Goal: Task Accomplishment & Management: Complete application form

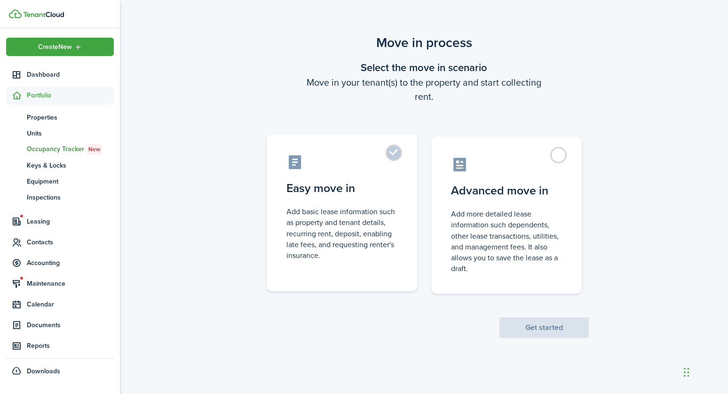
click at [392, 158] on label "Easy move in Add basic lease information such as property and tenant details, r…" at bounding box center [342, 212] width 150 height 157
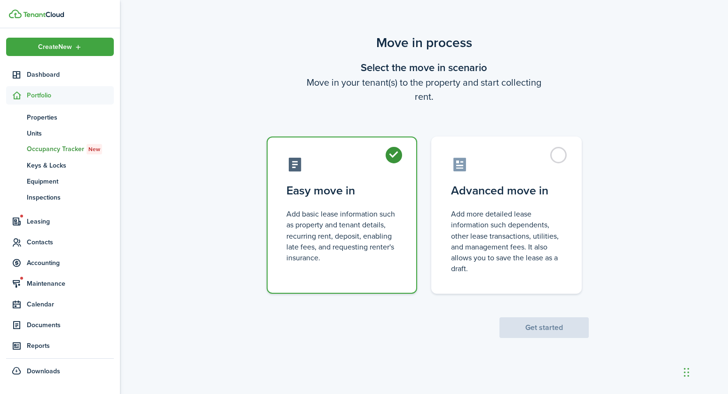
radio input "true"
click at [567, 322] on button "Get started" at bounding box center [543, 327] width 89 height 21
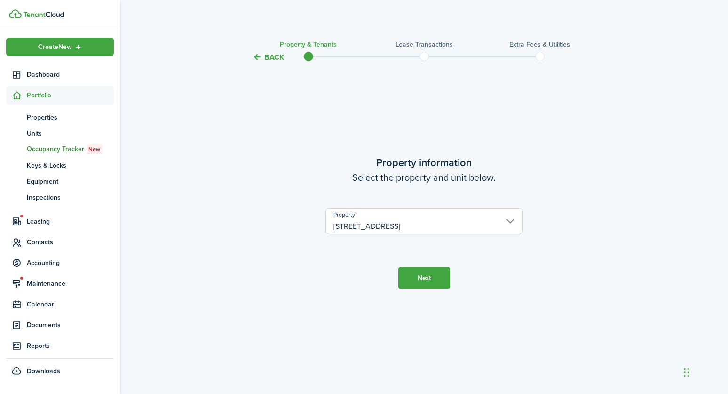
click at [423, 279] on button "Next" at bounding box center [424, 277] width 52 height 21
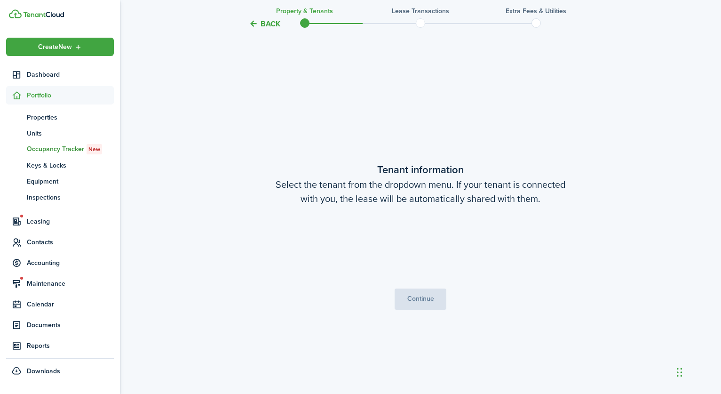
scroll to position [331, 0]
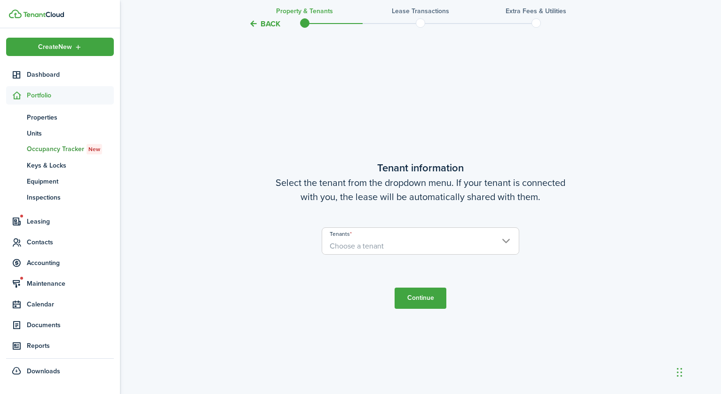
click at [376, 235] on input "Tenants" at bounding box center [420, 233] width 197 height 11
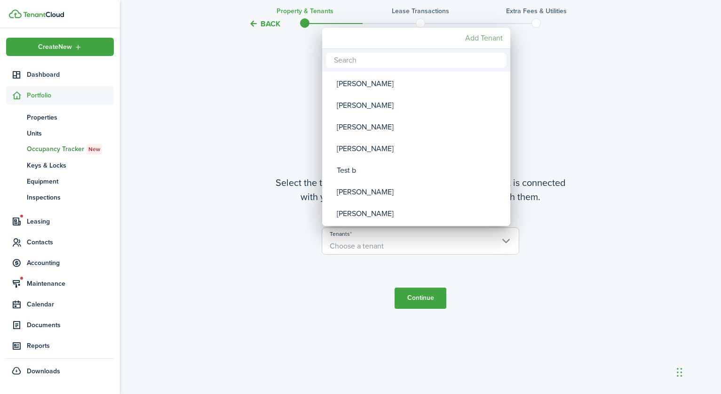
click at [475, 41] on mbsc-button "Add Tenant" at bounding box center [483, 38] width 45 height 17
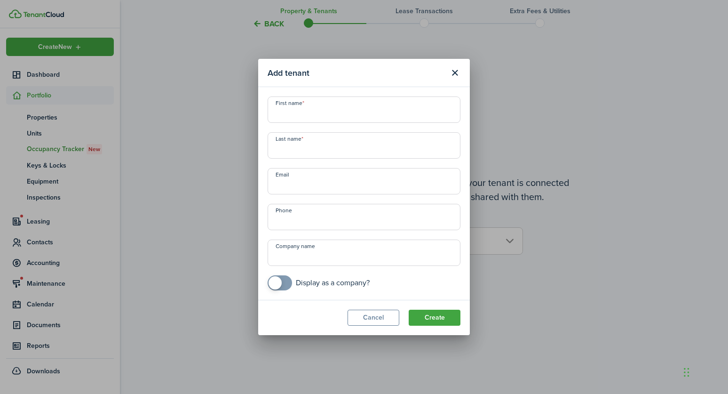
click at [286, 118] on input "First name" at bounding box center [364, 109] width 193 height 26
type input "[PERSON_NAME]"
paste input "[EMAIL_ADDRESS][DOMAIN_NAME]"
type input "[EMAIL_ADDRESS][DOMAIN_NAME]"
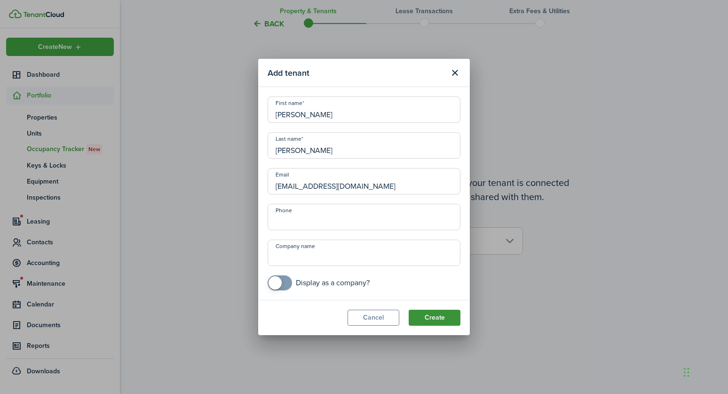
click at [435, 321] on button "Create" at bounding box center [435, 317] width 52 height 16
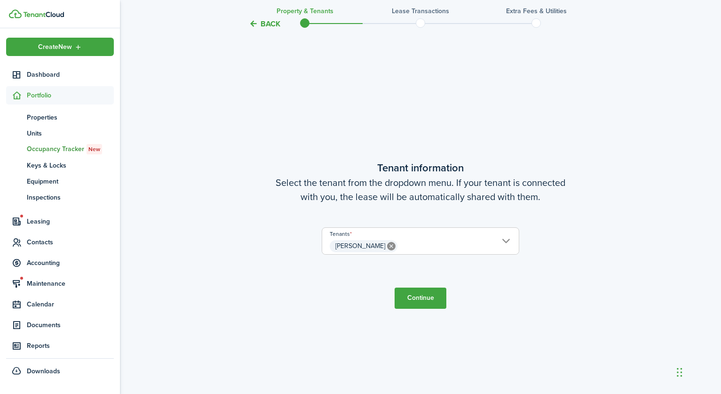
click at [404, 245] on span "[PERSON_NAME]" at bounding box center [420, 246] width 197 height 16
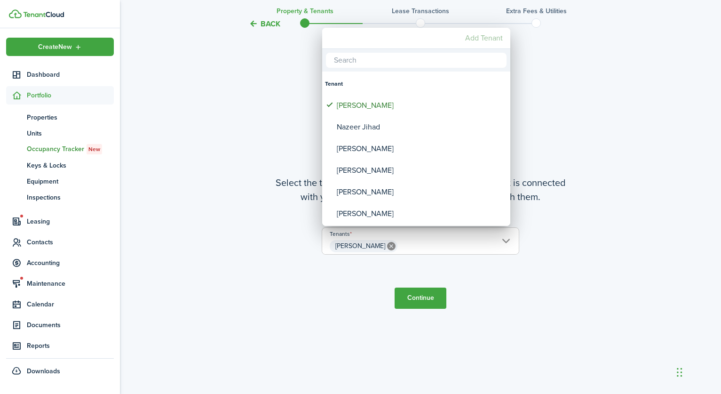
click at [486, 41] on mbsc-button "Add Tenant" at bounding box center [483, 38] width 45 height 17
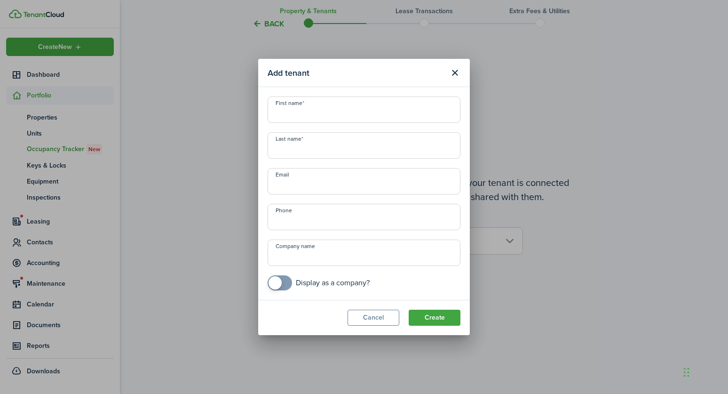
click at [296, 120] on input "First name" at bounding box center [364, 109] width 193 height 26
paste input "[PERSON_NAME][EMAIL_ADDRESS][DOMAIN_NAME]"
type input "[PERSON_NAME][EMAIL_ADDRESS][DOMAIN_NAME]"
click at [292, 185] on input "Email" at bounding box center [364, 181] width 193 height 26
paste input "[PERSON_NAME][EMAIL_ADDRESS][DOMAIN_NAME]"
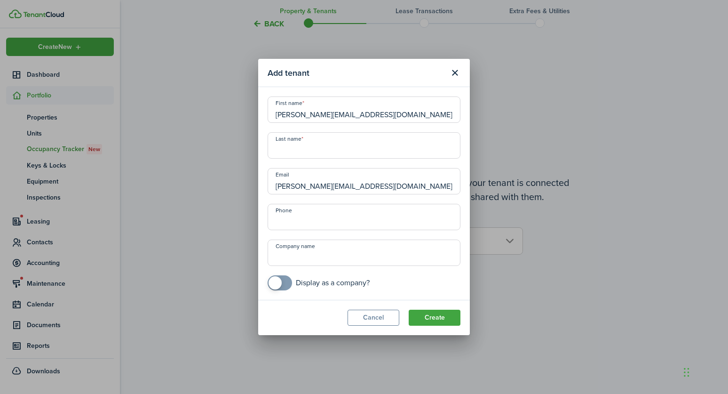
type input "[PERSON_NAME][EMAIL_ADDRESS][DOMAIN_NAME]"
drag, startPoint x: 382, startPoint y: 113, endPoint x: 245, endPoint y: 117, distance: 136.9
click at [245, 117] on div "Add tenant First name [PERSON_NAME][EMAIL_ADDRESS][DOMAIN_NAME] Last name Email…" at bounding box center [364, 197] width 728 height 394
type input "Savannah"
type input "Spalding"
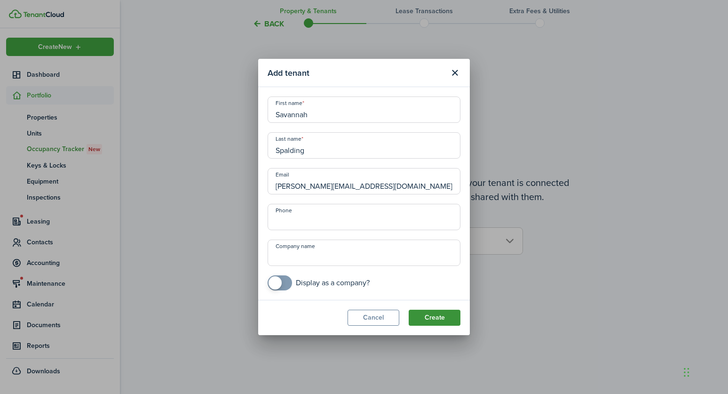
click at [433, 324] on button "Create" at bounding box center [435, 317] width 52 height 16
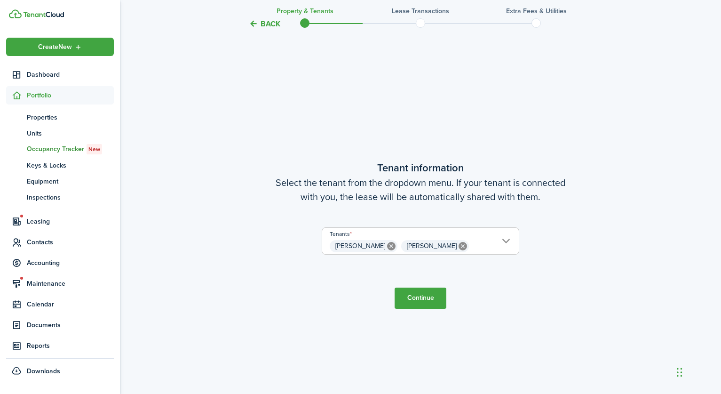
click at [471, 247] on span "[PERSON_NAME] [PERSON_NAME]" at bounding box center [420, 246] width 197 height 16
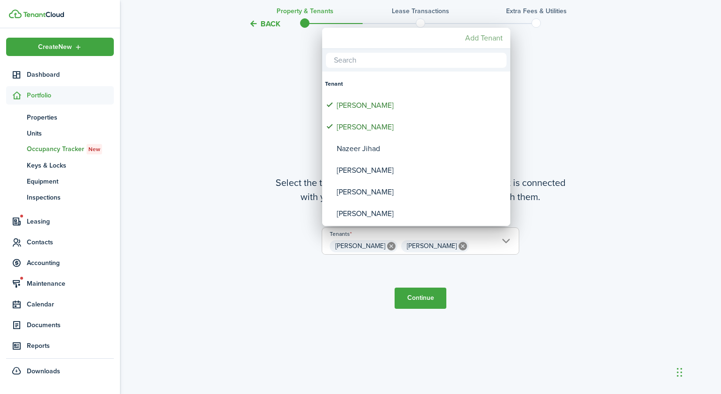
click at [475, 37] on mbsc-button "Add Tenant" at bounding box center [483, 38] width 45 height 17
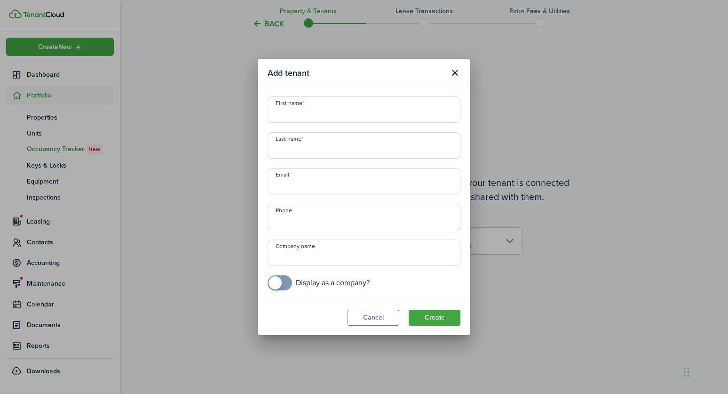
click at [301, 148] on input "Last name" at bounding box center [364, 145] width 193 height 26
click at [293, 187] on input "Email" at bounding box center [364, 181] width 193 height 26
paste input "[EMAIL_ADDRESS][DOMAIN_NAME]"
type input "[EMAIL_ADDRESS][DOMAIN_NAME]"
click at [293, 115] on input "First name" at bounding box center [364, 109] width 193 height 26
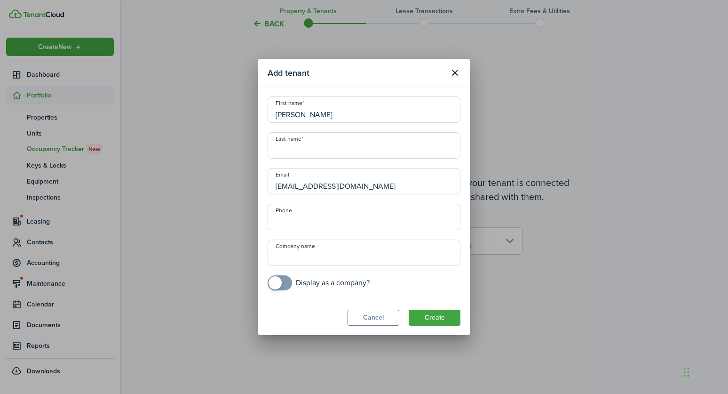
type input "[PERSON_NAME]"
click at [438, 316] on button "Create" at bounding box center [435, 317] width 52 height 16
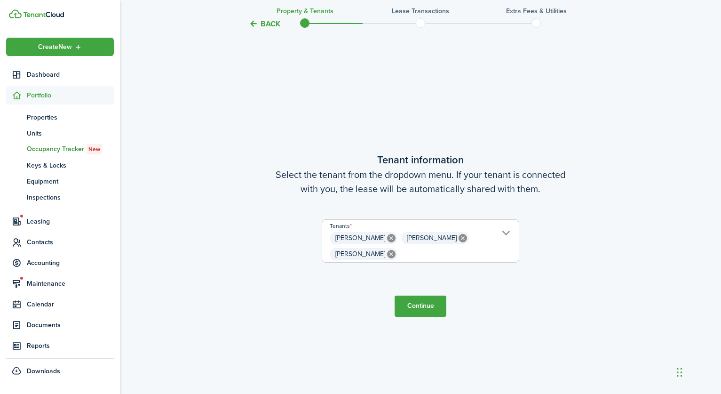
click at [421, 311] on button "Continue" at bounding box center [421, 305] width 52 height 21
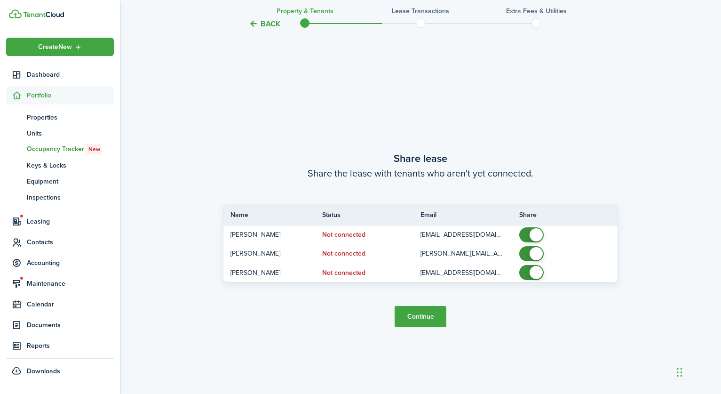
scroll to position [724, 0]
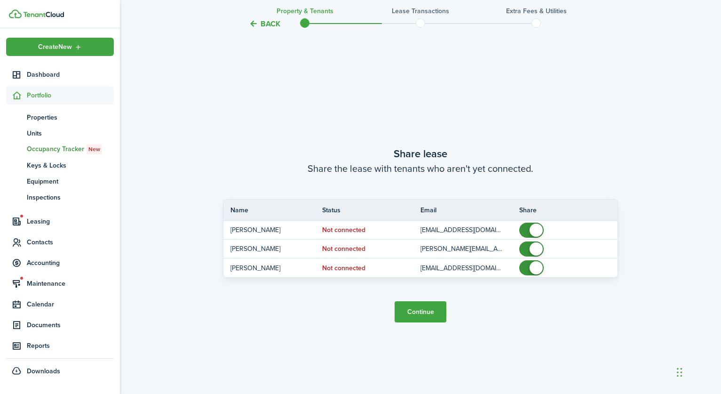
click at [414, 314] on button "Continue" at bounding box center [421, 311] width 52 height 21
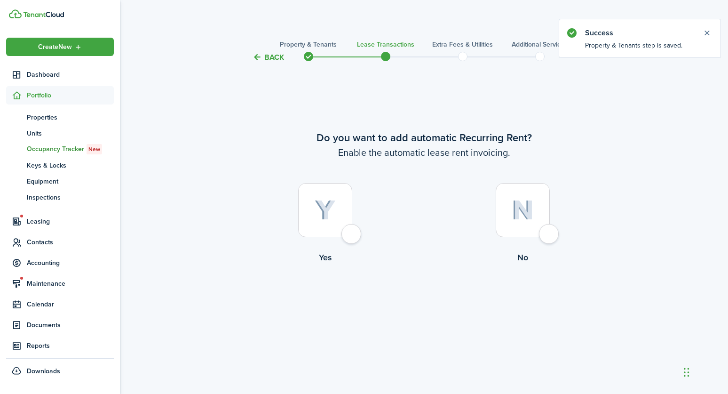
click at [324, 220] on img at bounding box center [325, 210] width 21 height 21
radio input "true"
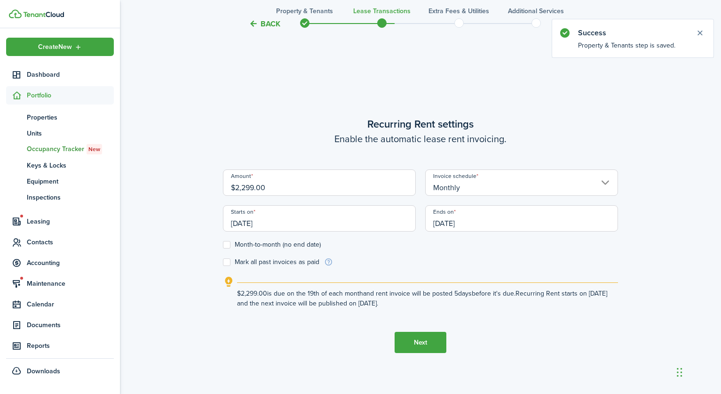
scroll to position [331, 0]
drag, startPoint x: 242, startPoint y: 188, endPoint x: 248, endPoint y: 188, distance: 6.1
click at [248, 188] on input "$2,299.00" at bounding box center [319, 182] width 193 height 26
click at [250, 189] on input "$2,299.00" at bounding box center [319, 182] width 193 height 26
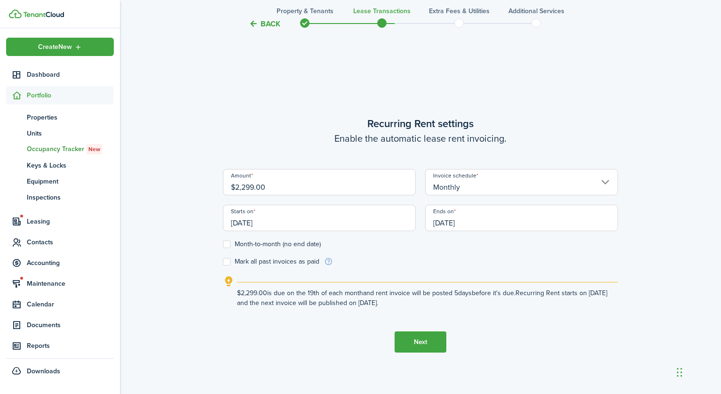
drag, startPoint x: 242, startPoint y: 188, endPoint x: 250, endPoint y: 188, distance: 8.0
click at [250, 188] on input "$2,299.00" at bounding box center [319, 182] width 193 height 26
type input "$2,144.00"
click at [257, 223] on input "[DATE]" at bounding box center [319, 218] width 193 height 26
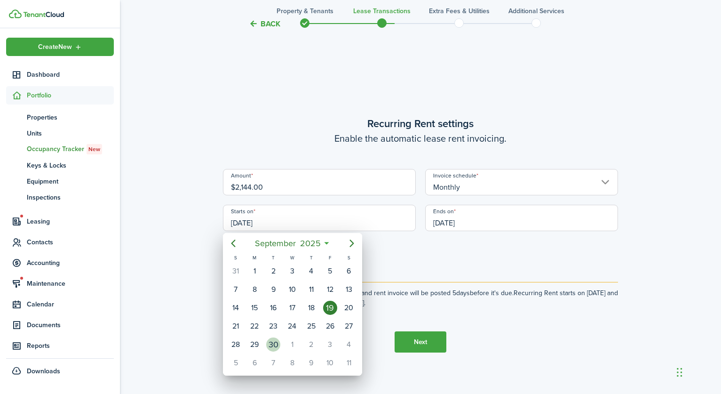
click at [266, 344] on div "30" at bounding box center [273, 344] width 14 height 14
type input "[DATE]"
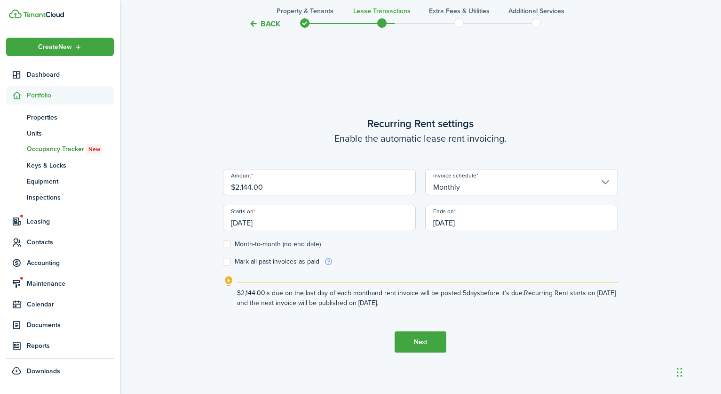
click at [463, 222] on input "[DATE]" at bounding box center [521, 218] width 193 height 26
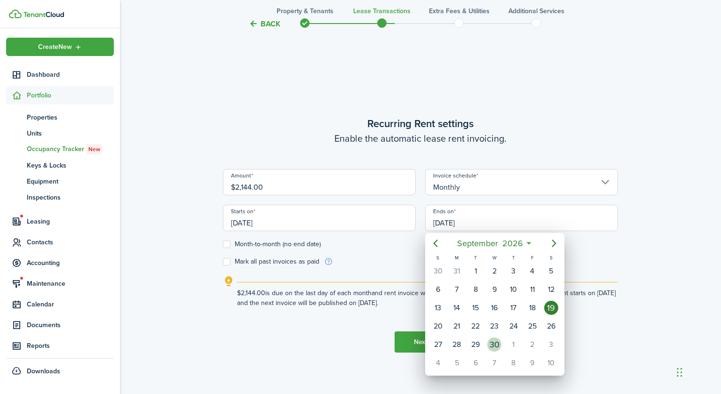
click at [498, 341] on div "30" at bounding box center [494, 344] width 14 height 14
type input "[DATE]"
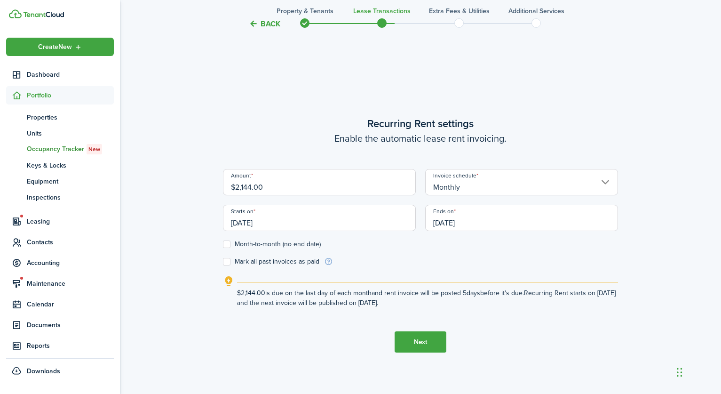
click at [532, 328] on tc-wizard-step "Recurring Rent settings Enable the automatic lease rent invoicing. Amount $2,14…" at bounding box center [420, 234] width 395 height 394
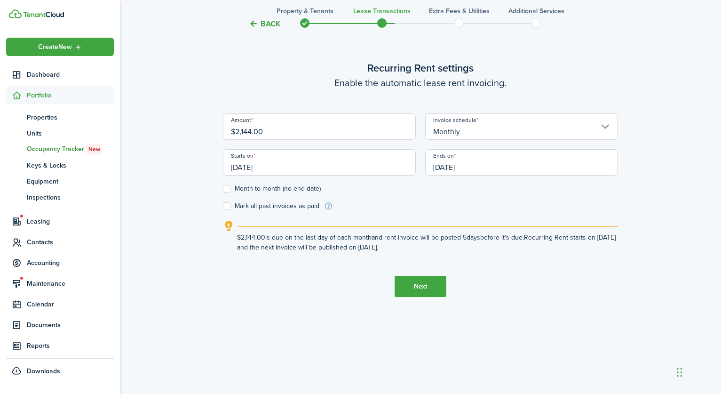
scroll to position [394, 0]
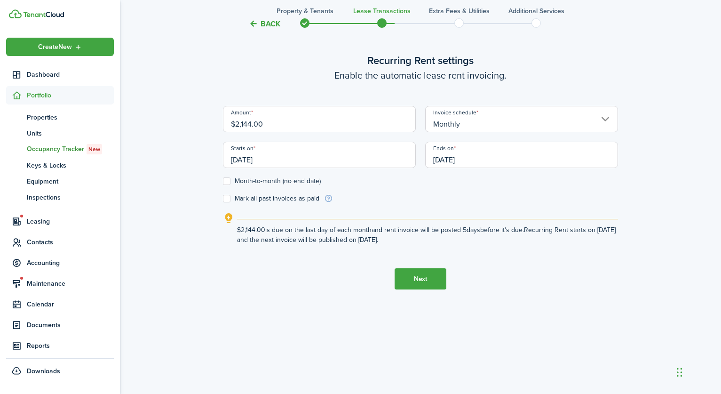
click at [407, 278] on button "Next" at bounding box center [421, 278] width 52 height 21
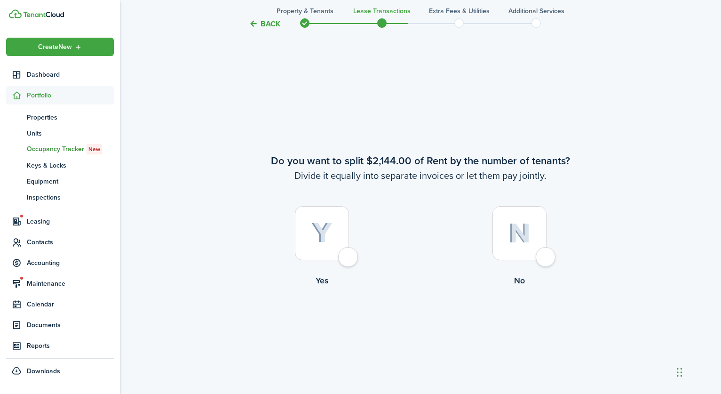
scroll to position [724, 0]
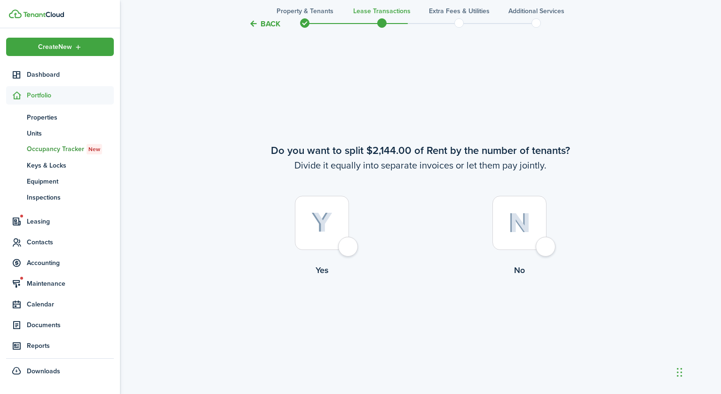
click at [509, 214] on img at bounding box center [519, 223] width 22 height 20
radio input "true"
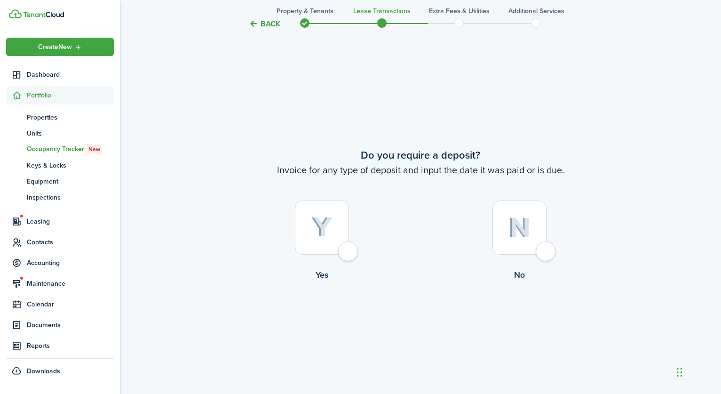
scroll to position [1118, 0]
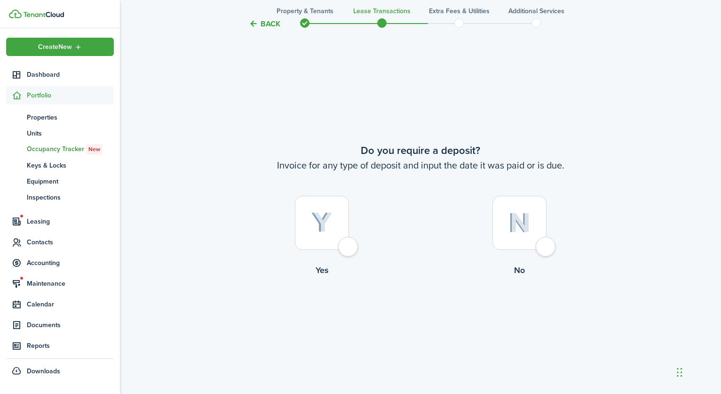
click at [332, 227] on div at bounding box center [322, 223] width 54 height 54
radio input "true"
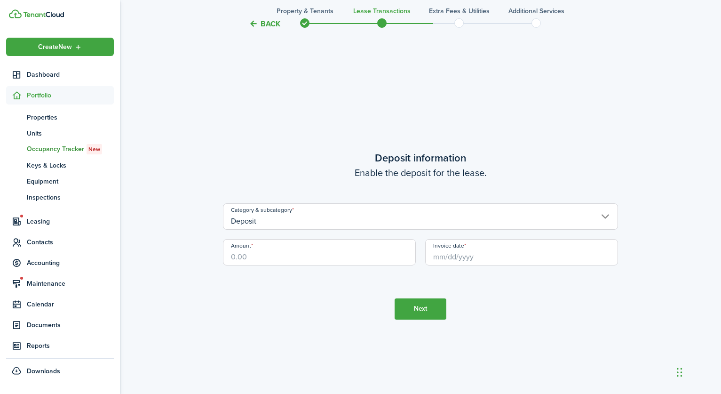
scroll to position [1511, 0]
click at [265, 260] on input "Amount" at bounding box center [319, 251] width 193 height 26
click at [446, 252] on input "Invoice date" at bounding box center [521, 251] width 193 height 26
type input "$1,999.00"
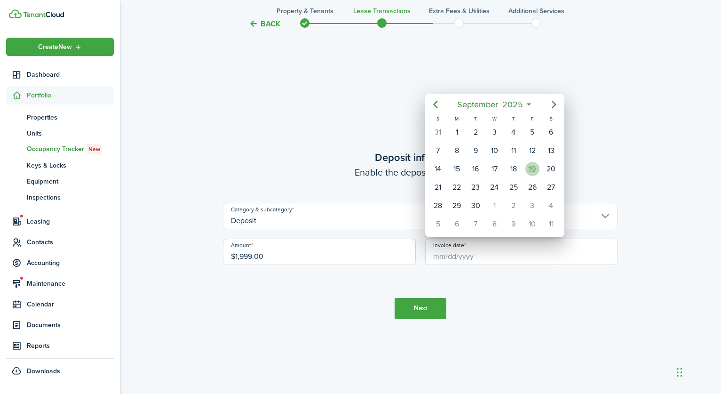
click at [532, 164] on div "19" at bounding box center [532, 169] width 14 height 14
type input "[DATE]"
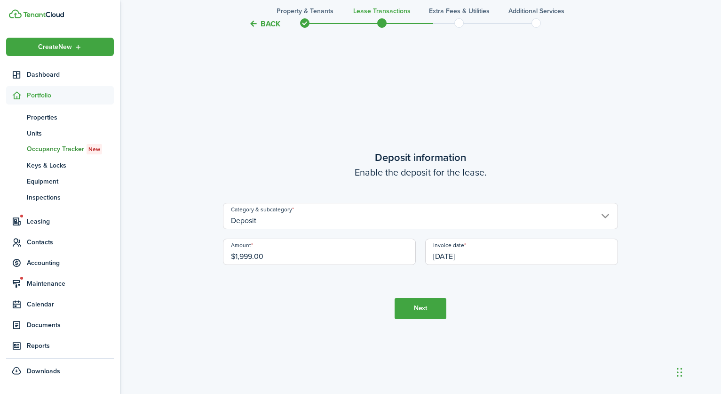
click at [411, 306] on button "Next" at bounding box center [421, 308] width 52 height 21
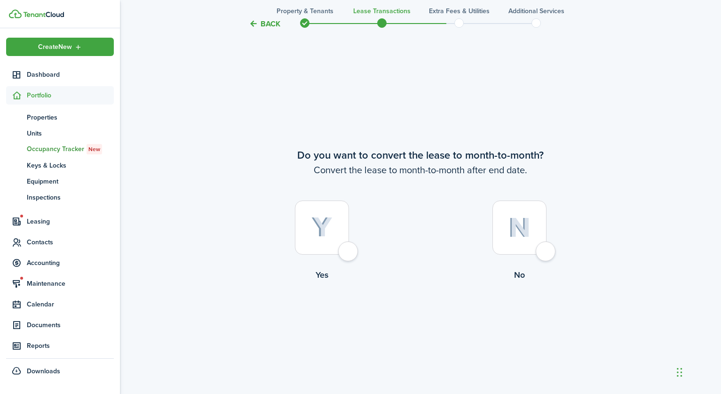
scroll to position [1905, 0]
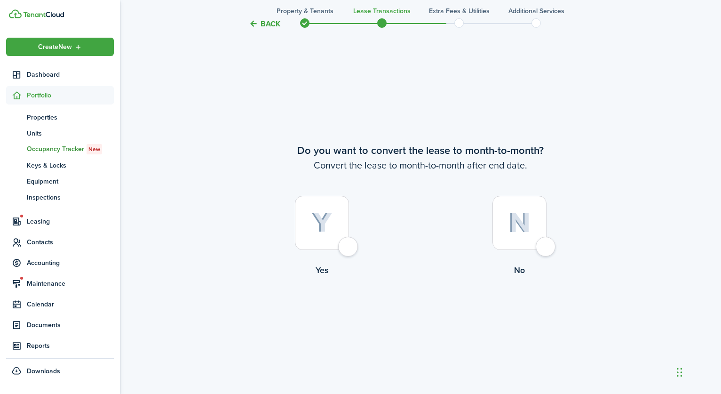
click at [527, 244] on div at bounding box center [519, 223] width 54 height 54
radio input "true"
click at [441, 310] on button "Continue" at bounding box center [421, 314] width 52 height 21
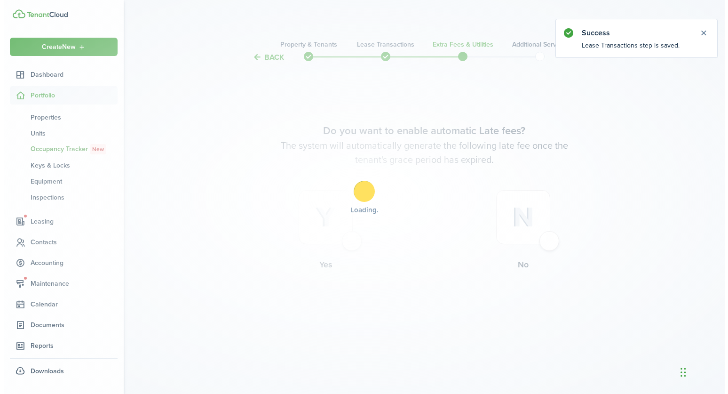
scroll to position [0, 0]
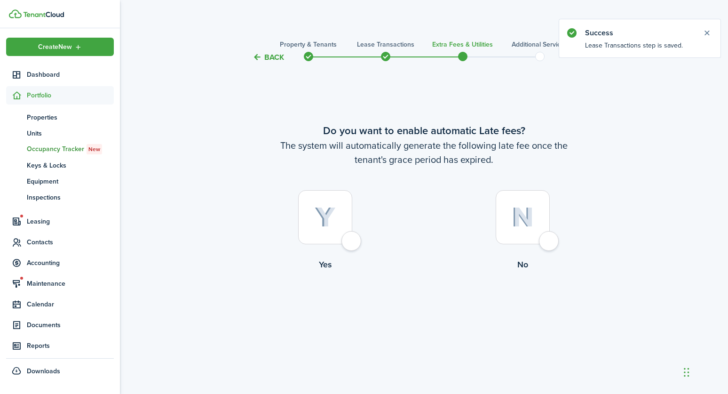
click at [323, 231] on div at bounding box center [325, 217] width 54 height 54
radio input "true"
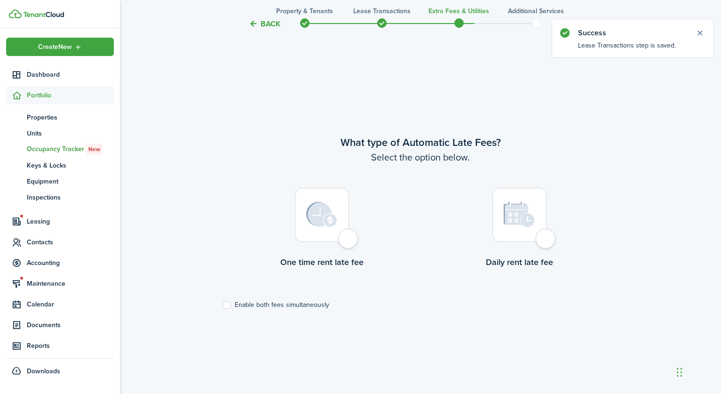
scroll to position [331, 0]
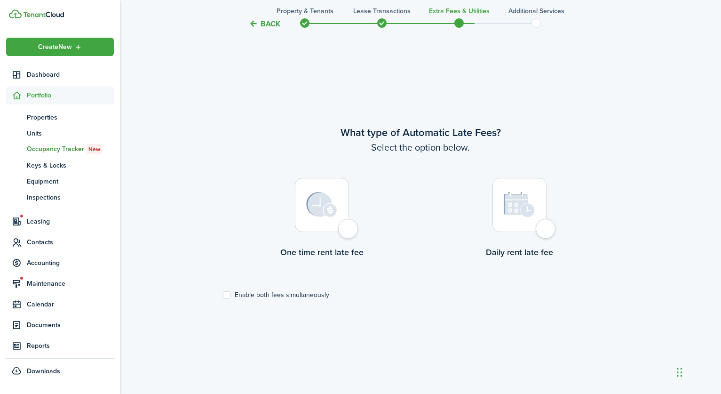
click at [234, 293] on label "Enable both fees simultaneously" at bounding box center [276, 295] width 106 height 8
click at [223, 295] on input "Enable both fees simultaneously" at bounding box center [222, 295] width 0 height 0
checkbox input "true"
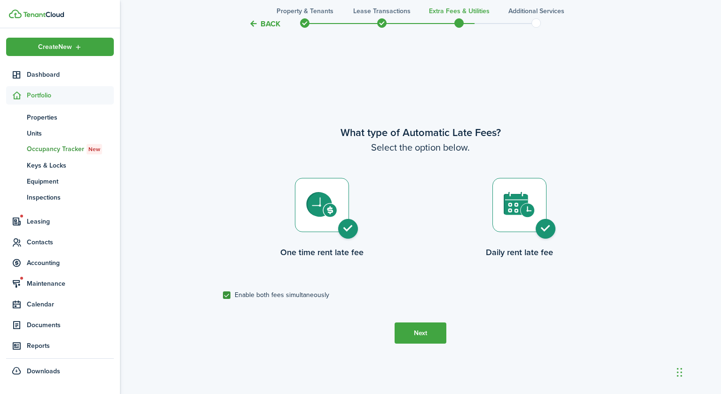
click at [425, 331] on button "Next" at bounding box center [421, 332] width 52 height 21
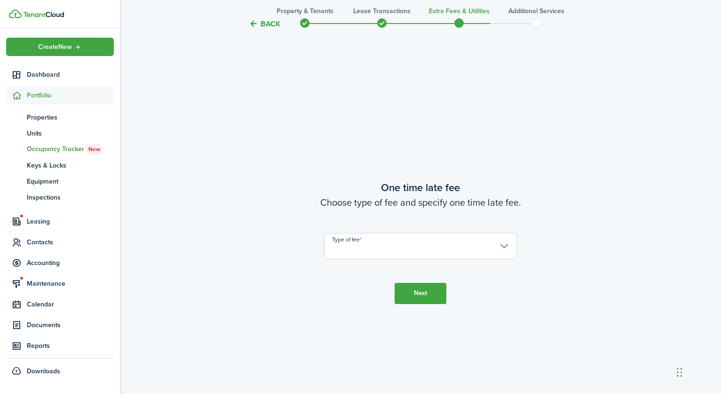
scroll to position [724, 0]
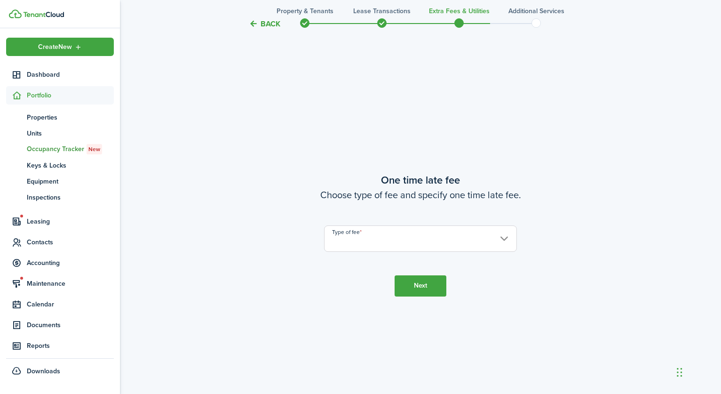
click at [381, 233] on input "Type of fee" at bounding box center [420, 238] width 193 height 26
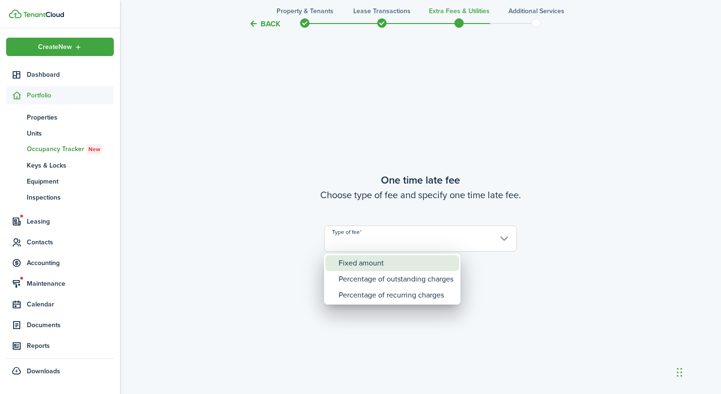
click at [375, 263] on div "Fixed amount" at bounding box center [396, 263] width 115 height 16
type input "Fixed amount"
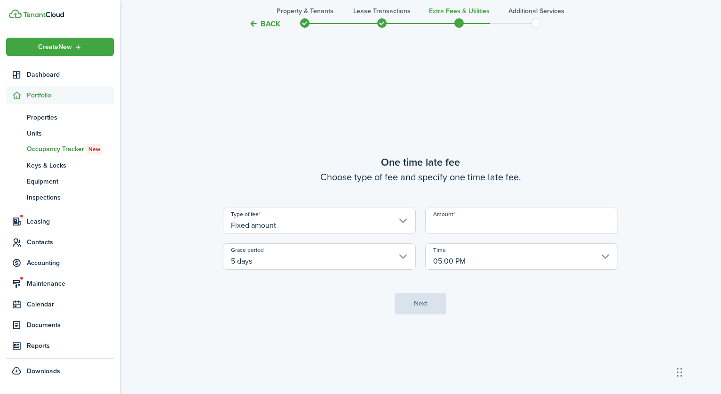
scroll to position [787, 0]
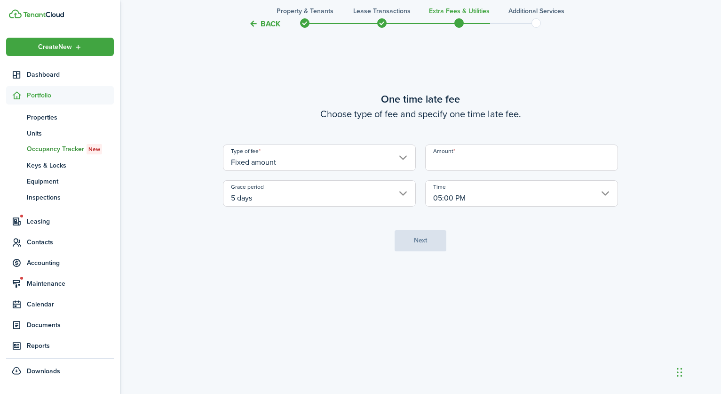
click at [341, 200] on input "5 days" at bounding box center [319, 193] width 193 height 26
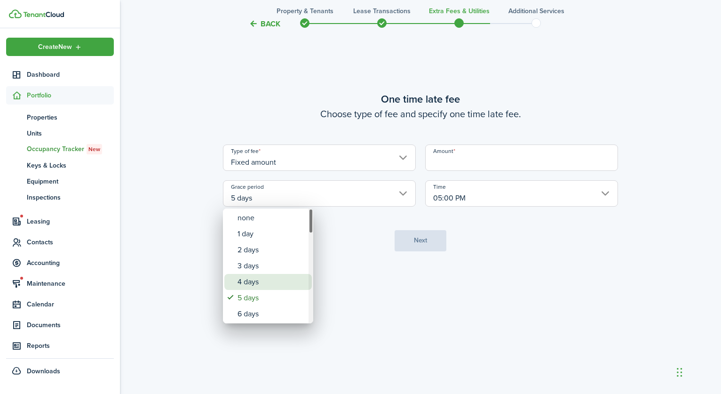
click at [245, 278] on div "4 days" at bounding box center [271, 282] width 69 height 16
type input "4 days"
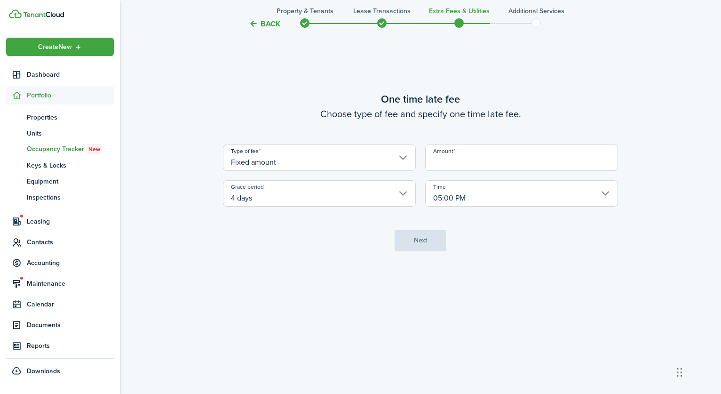
click at [478, 163] on input "Amount" at bounding box center [521, 157] width 193 height 26
type input "$50.00"
click at [426, 233] on button "Next" at bounding box center [421, 240] width 52 height 21
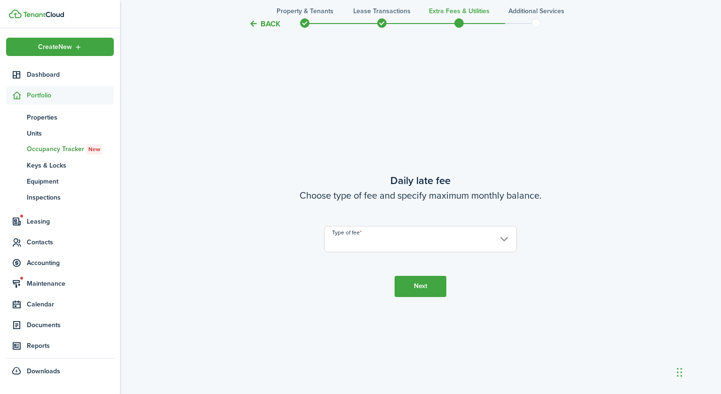
scroll to position [1118, 0]
click at [357, 240] on input "Type of fee" at bounding box center [420, 238] width 193 height 26
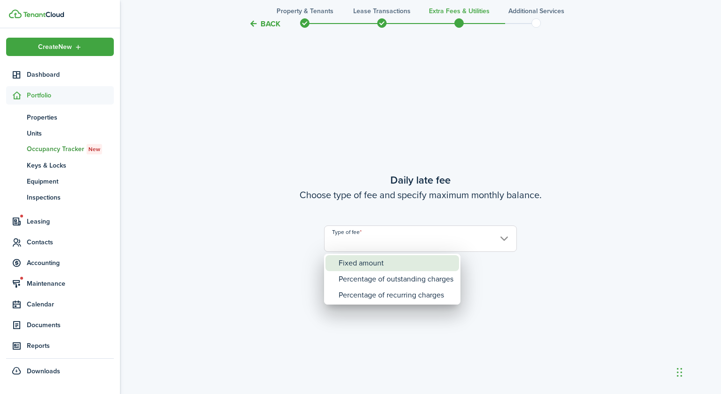
click at [362, 266] on div "Fixed amount" at bounding box center [396, 263] width 115 height 16
type input "Fixed amount"
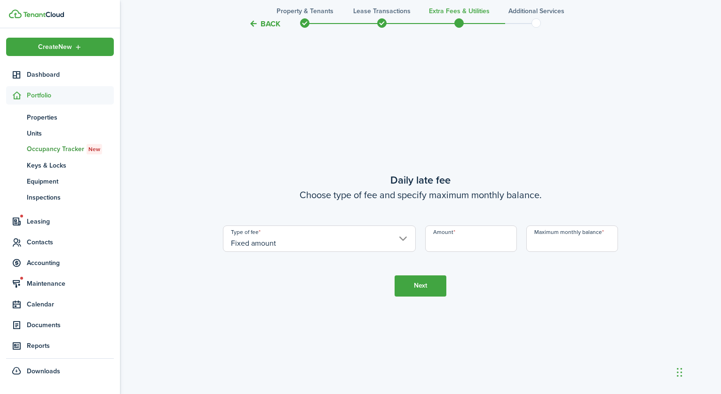
click at [451, 245] on input "Amount" at bounding box center [471, 238] width 92 height 26
type input "$10.00"
click at [544, 246] on input "Maximum monthly balance" at bounding box center [572, 238] width 92 height 26
type input "$1,300.00"
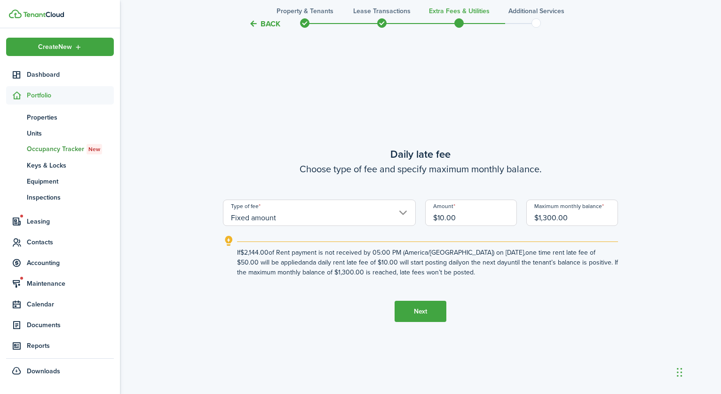
click at [326, 216] on input "Fixed amount" at bounding box center [319, 212] width 193 height 26
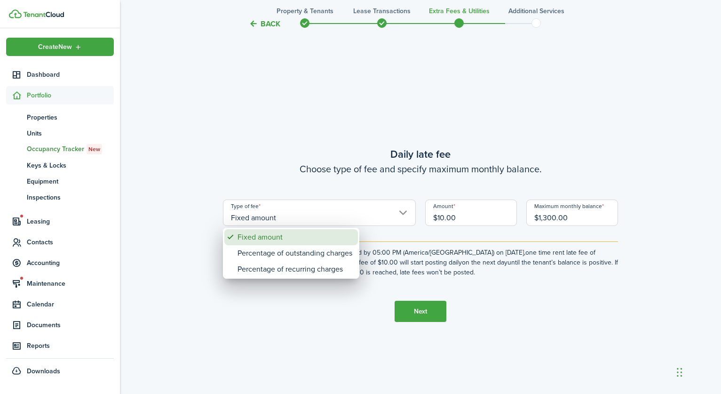
click at [313, 236] on div "Fixed amount" at bounding box center [294, 237] width 115 height 16
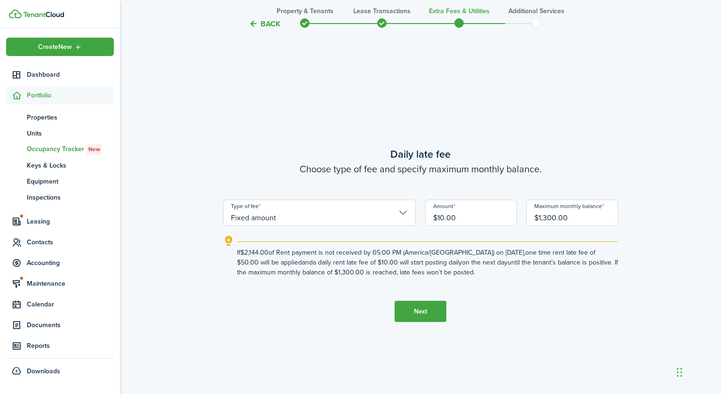
click at [433, 314] on button "Next" at bounding box center [421, 311] width 52 height 21
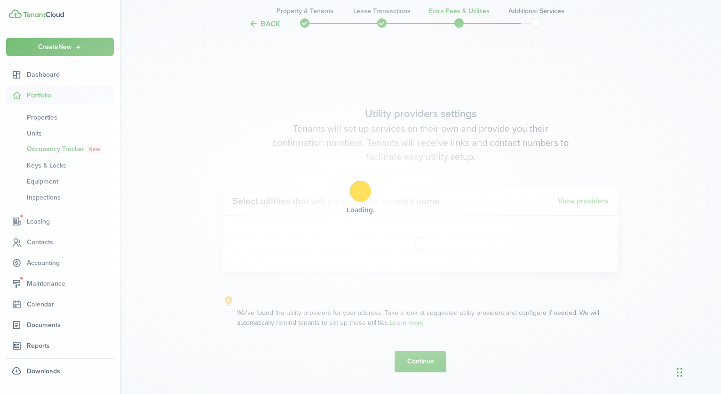
scroll to position [1511, 0]
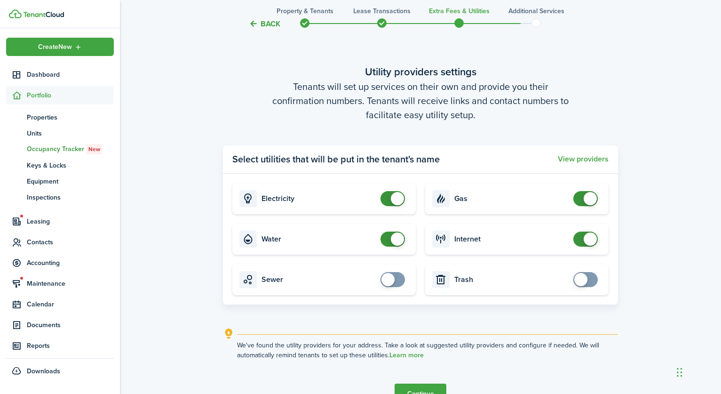
checkbox input "false"
click at [392, 238] on span at bounding box center [397, 238] width 13 height 13
checkbox input "false"
click at [590, 197] on span at bounding box center [590, 198] width 13 height 13
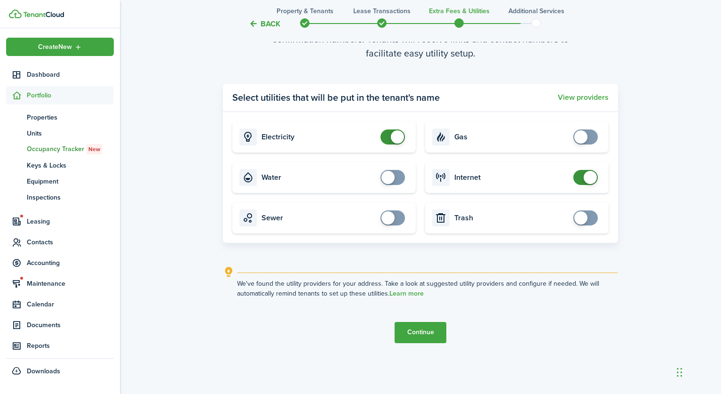
scroll to position [1574, 0]
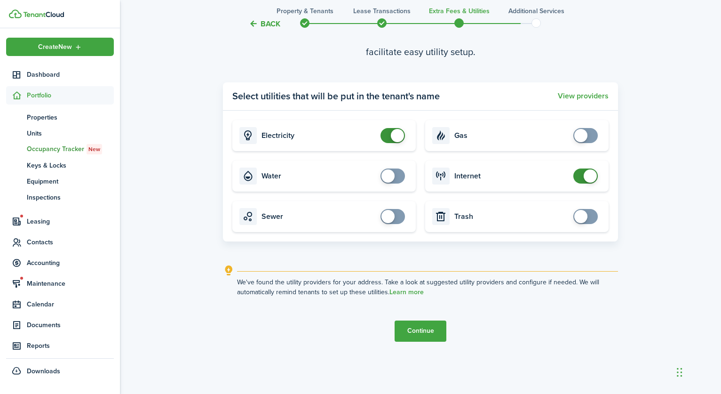
click at [410, 326] on button "Continue" at bounding box center [421, 330] width 52 height 21
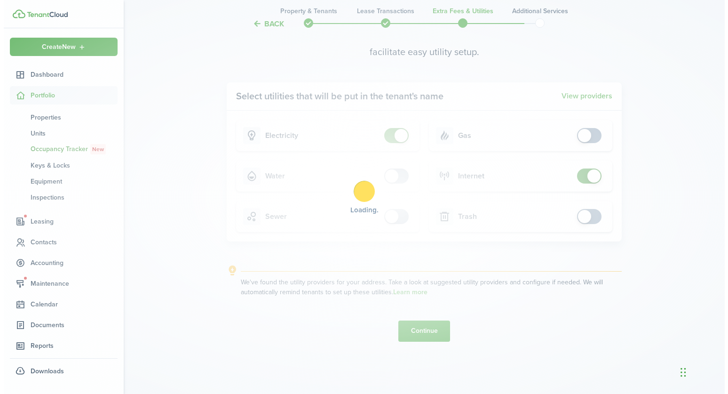
scroll to position [0, 0]
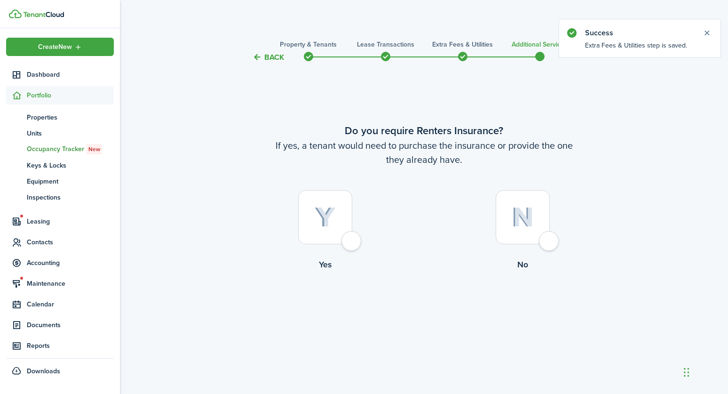
click at [320, 212] on img at bounding box center [325, 217] width 21 height 21
radio input "true"
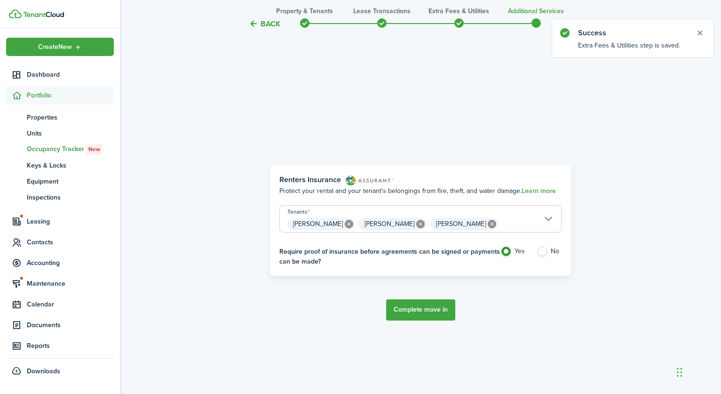
scroll to position [331, 0]
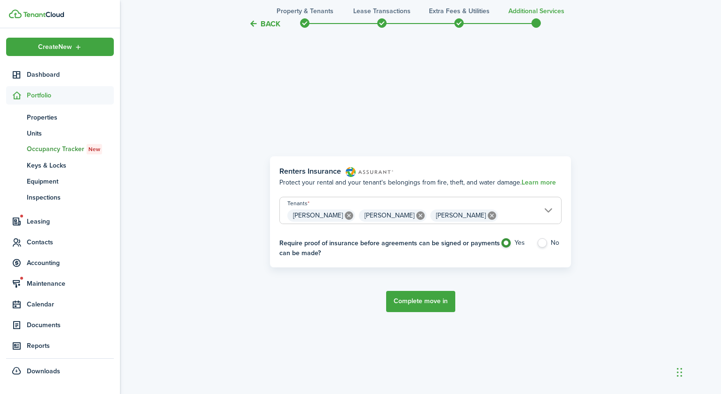
click at [544, 243] on label "No" at bounding box center [549, 245] width 25 height 14
radio input "false"
radio input "true"
click at [422, 299] on button "Complete move in" at bounding box center [420, 301] width 69 height 21
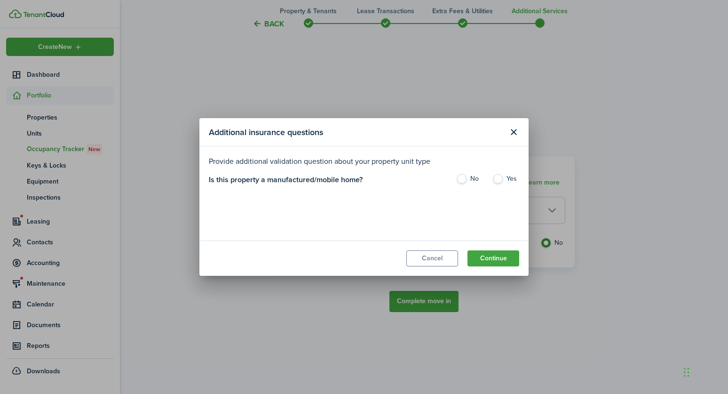
click at [466, 180] on label "No" at bounding box center [469, 181] width 27 height 14
radio input "true"
click at [490, 256] on button "Continue" at bounding box center [493, 258] width 52 height 16
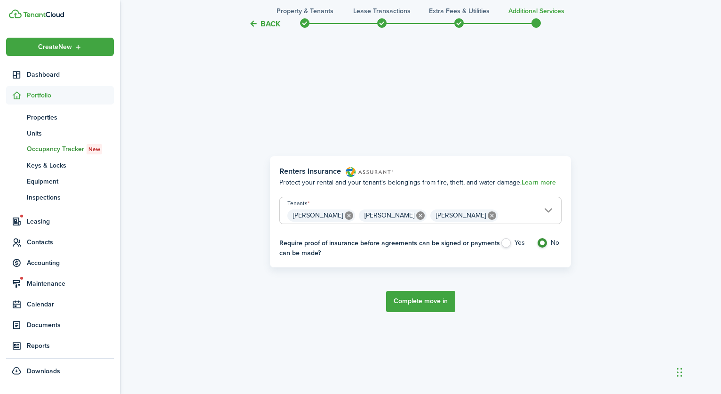
click at [428, 294] on button "Complete move in" at bounding box center [420, 301] width 69 height 21
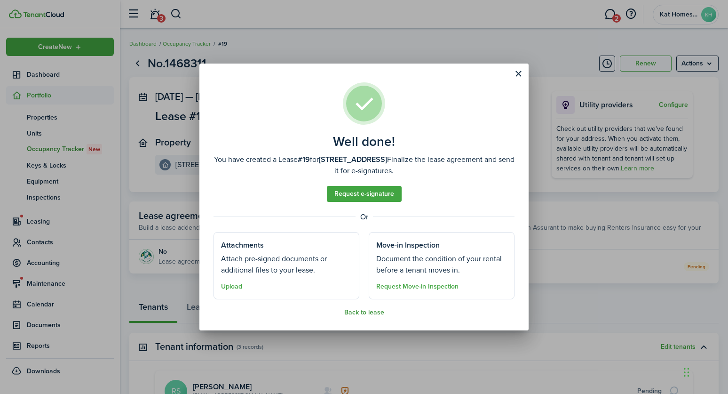
click at [350, 309] on button "Back to lease" at bounding box center [364, 312] width 40 height 8
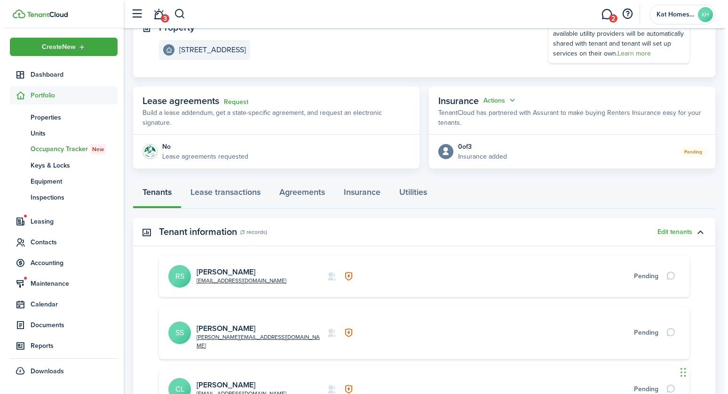
scroll to position [39, 0]
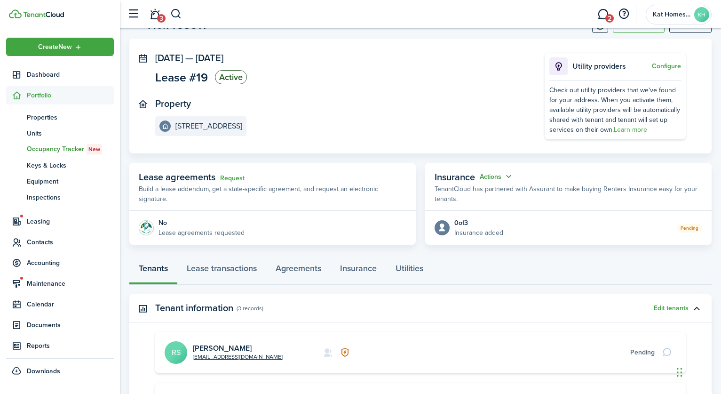
click at [496, 176] on button "Actions" at bounding box center [497, 176] width 34 height 11
click at [460, 189] on button "Edit" at bounding box center [473, 195] width 82 height 16
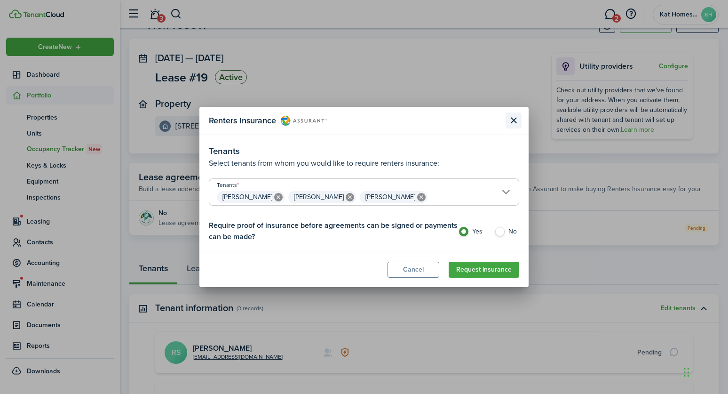
click at [514, 120] on button "Close modal" at bounding box center [514, 120] width 16 height 16
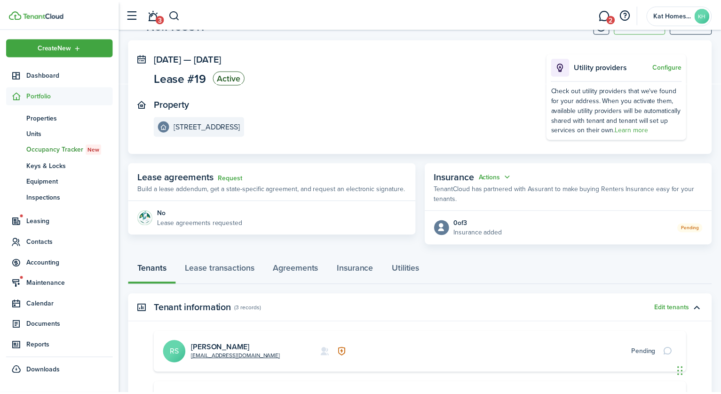
scroll to position [229, 0]
